Goal: Task Accomplishment & Management: Use online tool/utility

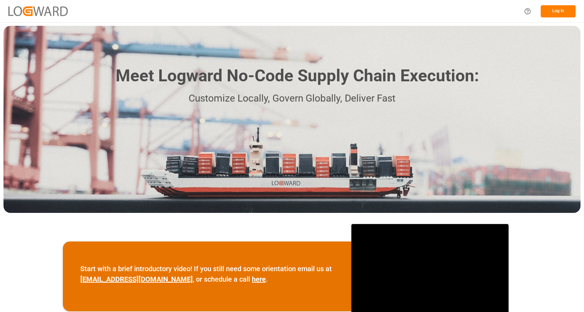
click at [569, 10] on button "Log In" at bounding box center [558, 11] width 35 height 12
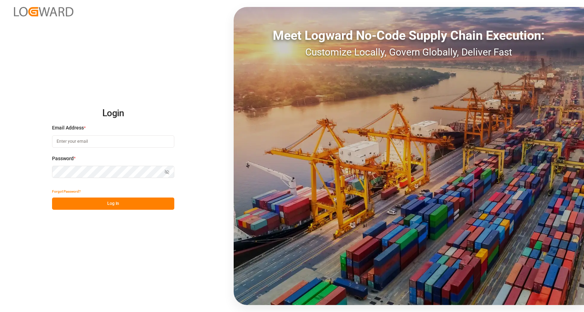
click at [77, 139] on input at bounding box center [113, 142] width 122 height 12
type input "[PERSON_NAME][EMAIL_ADDRESS][PERSON_NAME][DOMAIN_NAME]"
click at [98, 203] on button "Log In" at bounding box center [113, 204] width 122 height 12
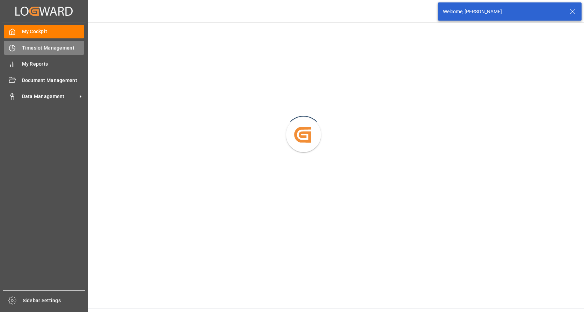
click at [21, 49] on div "Timeslot Management Timeslot Management" at bounding box center [44, 48] width 80 height 14
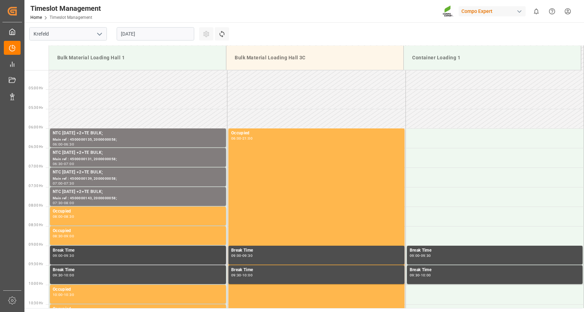
scroll to position [7, 0]
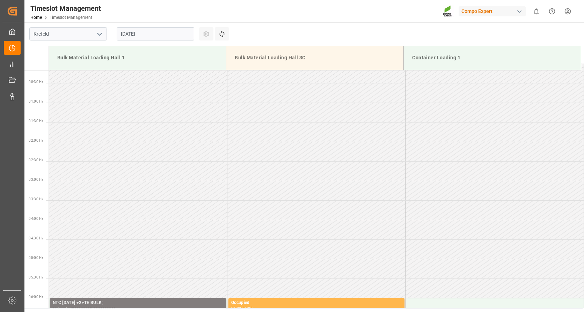
click at [179, 31] on input "[DATE]" at bounding box center [156, 33] width 78 height 13
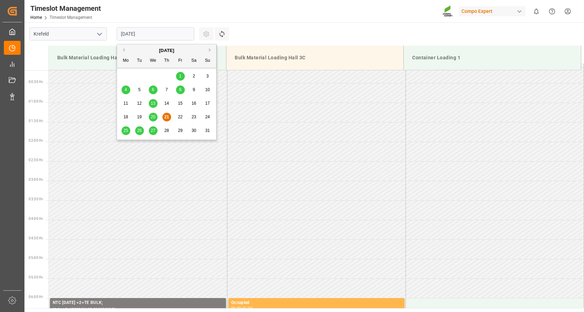
click at [209, 50] on button "Next Month" at bounding box center [211, 50] width 4 height 4
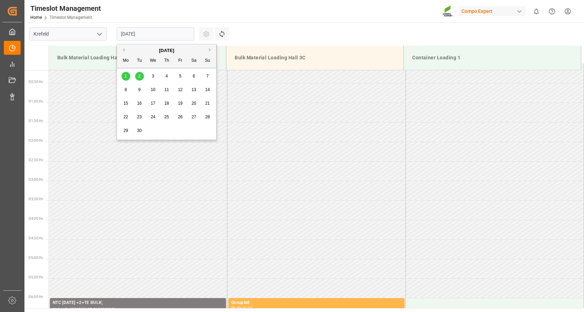
click at [124, 78] on div "1" at bounding box center [126, 76] width 9 height 8
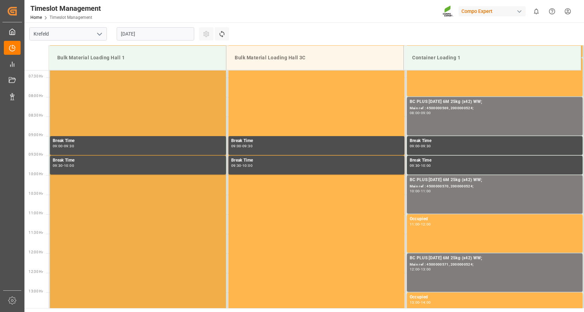
scroll to position [77, 0]
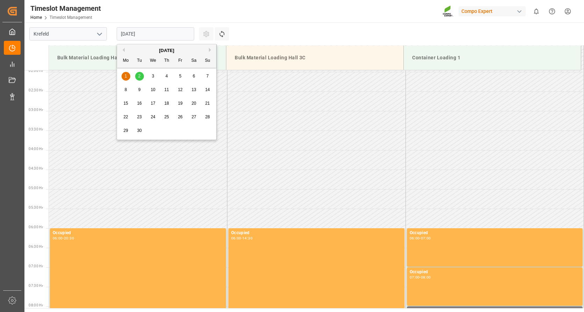
click at [161, 34] on input "[DATE]" at bounding box center [156, 33] width 78 height 13
click at [140, 75] on div "2" at bounding box center [139, 76] width 9 height 8
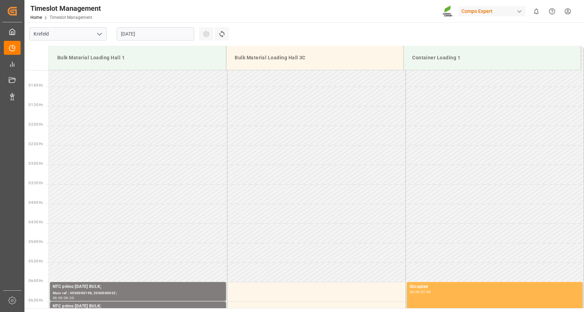
scroll to position [0, 0]
